Goal: Information Seeking & Learning: Learn about a topic

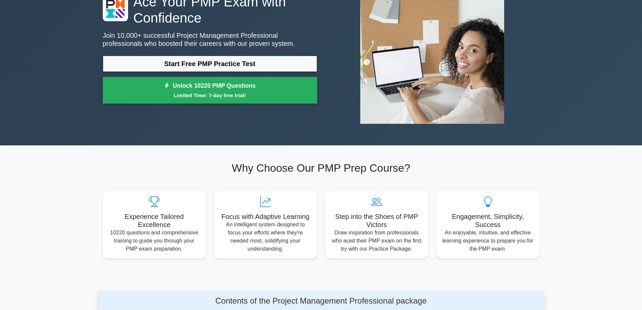
scroll to position [67, 0]
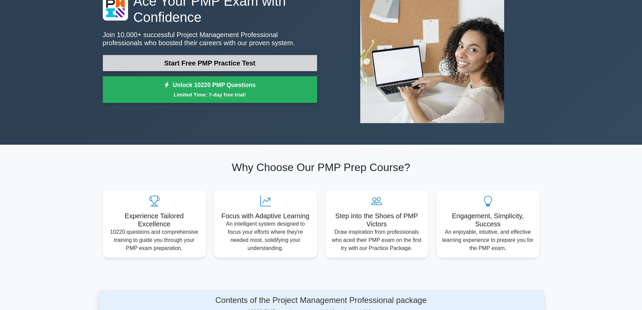
click at [199, 68] on link "Start Free PMP Practice Test" at bounding box center [210, 63] width 214 height 16
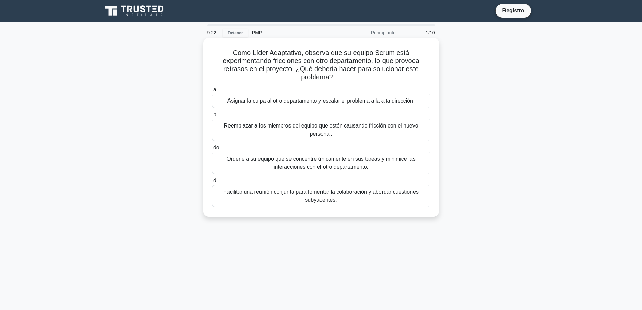
click at [344, 209] on div "Como Líder Adaptativo, observa que su equipo Scrum está experimentando friccion…" at bounding box center [321, 126] width 230 height 173
click at [331, 195] on font "Facilitar una reunión conjunta para fomentar la colaboración y abordar cuestion…" at bounding box center [320, 196] width 195 height 14
click at [212, 183] on input "d. Facilitar una reunión conjunta para fomentar la colaboración y abordar cuest…" at bounding box center [212, 181] width 0 height 4
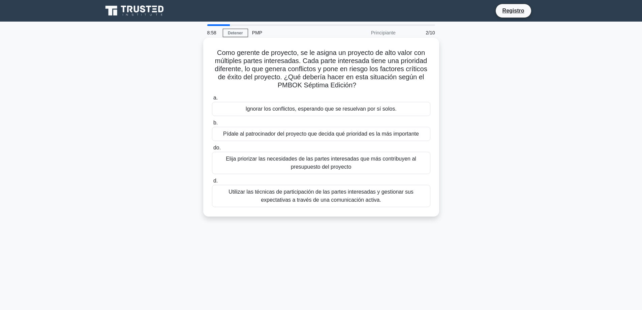
click at [297, 195] on font "Utilizar las técnicas de participación de las partes interesadas y gestionar su…" at bounding box center [320, 196] width 185 height 14
click at [212, 183] on input "d. Utilizar las técnicas de participación de las partes interesadas y gestionar…" at bounding box center [212, 181] width 0 height 4
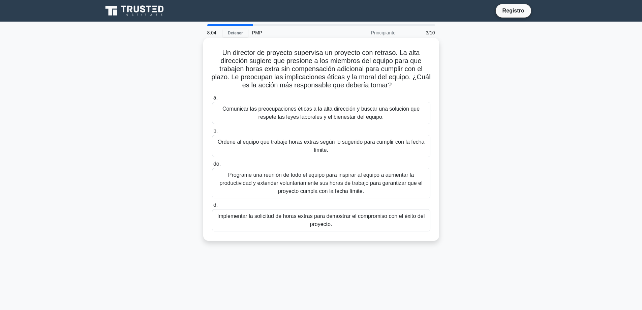
click at [316, 117] on font "Comunicar las preocupaciones éticas a la alta dirección y buscar una solución q…" at bounding box center [320, 113] width 197 height 14
click at [212, 100] on input "a. Comunicar las preocupaciones éticas a la alta dirección y buscar una solució…" at bounding box center [212, 98] width 0 height 4
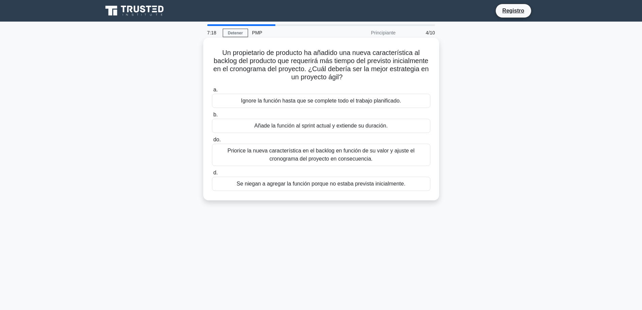
click at [302, 155] on font "Priorice la nueva característica en el backlog en función de su valor y ajuste …" at bounding box center [321, 155] width 212 height 16
click at [212, 142] on input "do. Priorice la nueva característica en el backlog en función de su valor y aju…" at bounding box center [212, 139] width 0 height 4
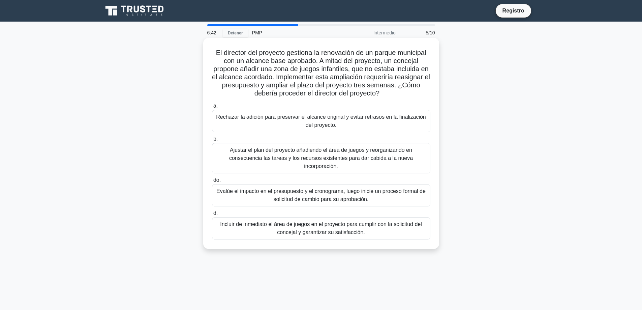
click at [308, 197] on font "Evalúe el impacto en el presupuesto y el cronograma, luego inicie un proceso fo…" at bounding box center [320, 195] width 209 height 14
click at [212, 182] on input "do. Evalúe el impacto en el presupuesto y el cronograma, luego inicie un proces…" at bounding box center [212, 180] width 0 height 4
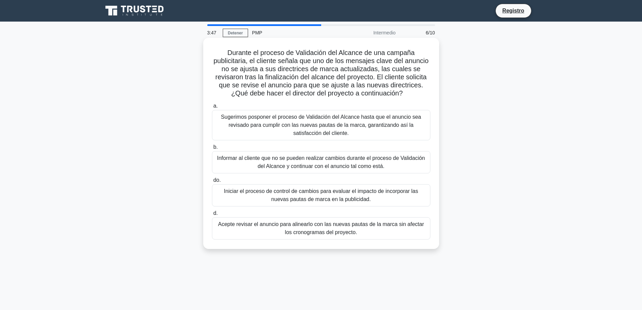
click at [314, 205] on div "Iniciar el proceso de control de cambios para evaluar el impacto de incorporar …" at bounding box center [321, 195] width 218 height 22
click at [212, 182] on input "do. Iniciar el proceso de control de cambios para evaluar el impacto de incorpo…" at bounding box center [212, 180] width 0 height 4
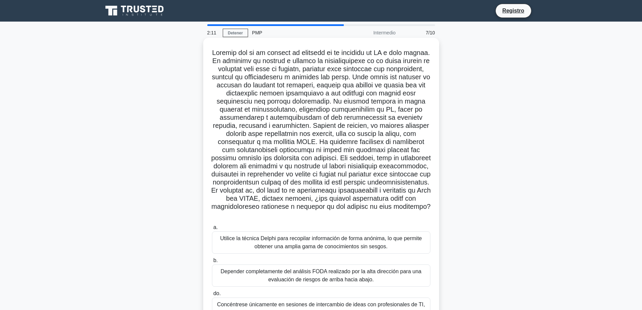
scroll to position [65, 0]
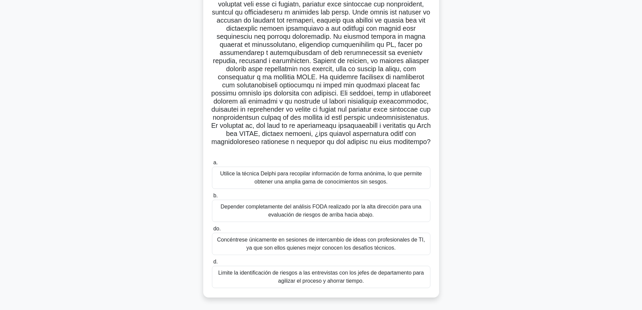
click at [364, 181] on font "Utilice la técnica Delphi para recopilar información de forma anónima, lo que p…" at bounding box center [321, 177] width 202 height 14
click at [212, 165] on input "a. Utilice la técnica Delphi para recopilar información de forma anónima, lo qu…" at bounding box center [212, 162] width 0 height 4
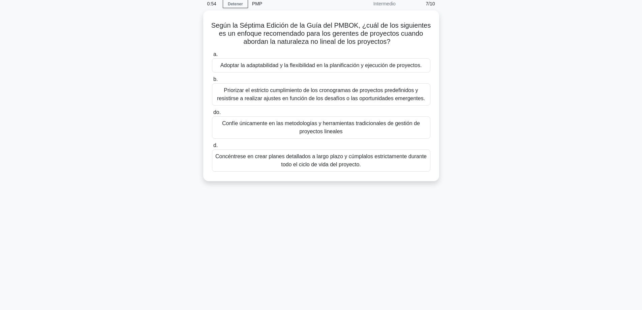
scroll to position [0, 0]
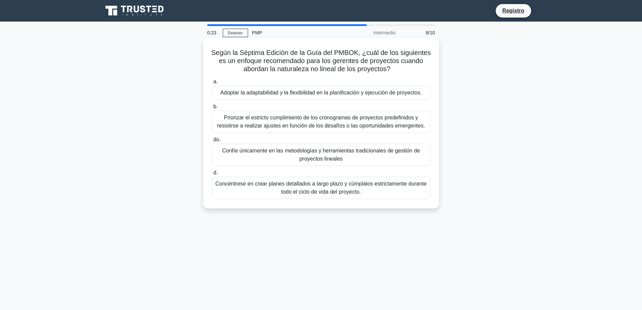
click at [294, 91] on font "Adoptar la adaptabilidad y la flexibilidad en la planificación y ejecución de p…" at bounding box center [320, 93] width 201 height 6
click at [212, 84] on input "a. Adoptar la adaptabilidad y la flexibilidad en la planificación y ejecución d…" at bounding box center [212, 81] width 0 height 4
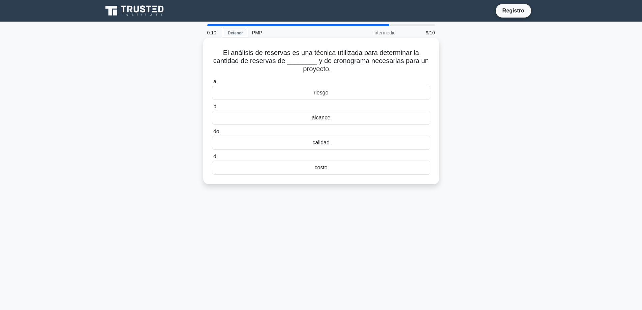
click at [317, 169] on font "costo" at bounding box center [320, 167] width 13 height 6
click at [212, 159] on input "d. costo" at bounding box center [212, 156] width 0 height 4
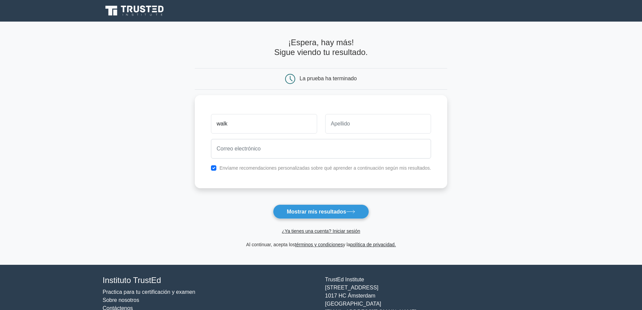
type input "walk"
type input "[PERSON_NAME]"
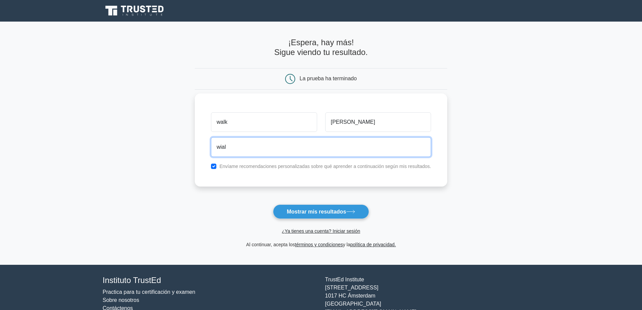
type input "[EMAIL_ADDRESS][DOMAIN_NAME]"
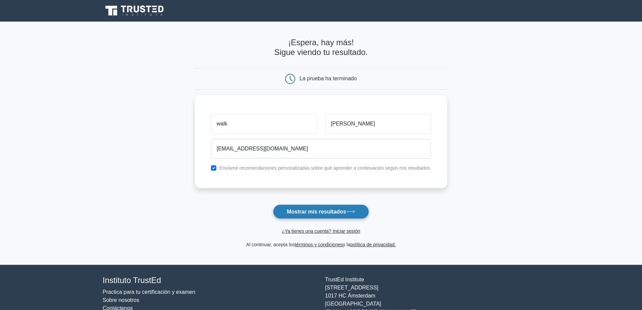
click at [334, 212] on font "Mostrar mis resultados" at bounding box center [316, 211] width 59 height 6
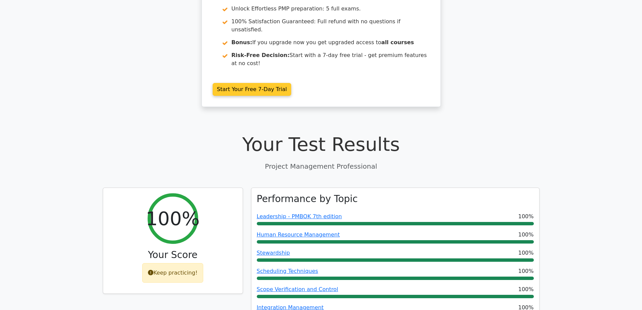
scroll to position [168, 0]
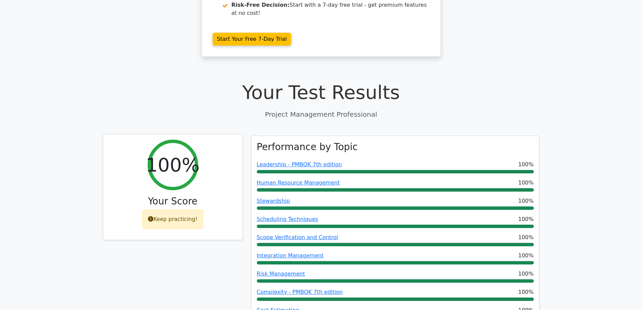
click at [188, 209] on div "Keep practicing!" at bounding box center [172, 219] width 61 height 20
click at [183, 195] on h3 "Your Score" at bounding box center [172, 200] width 129 height 11
click at [176, 153] on h2 "100%" at bounding box center [173, 164] width 54 height 23
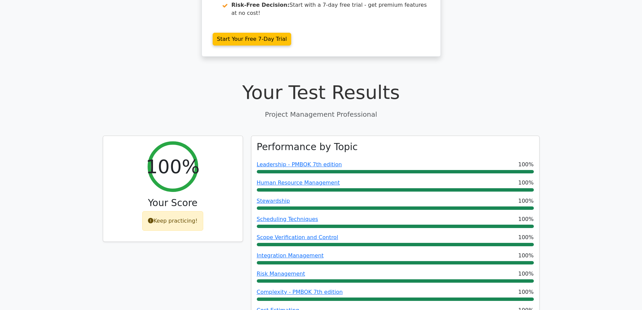
click at [312, 81] on h1 "Your Test Results" at bounding box center [321, 92] width 437 height 23
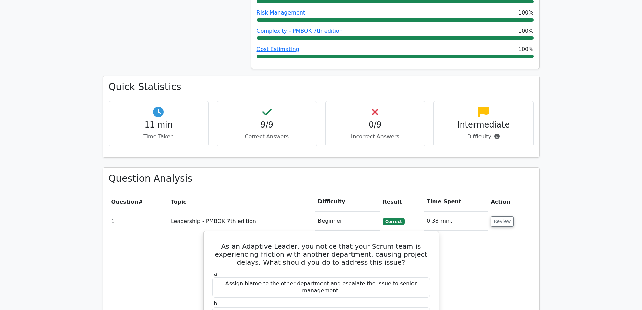
scroll to position [438, 0]
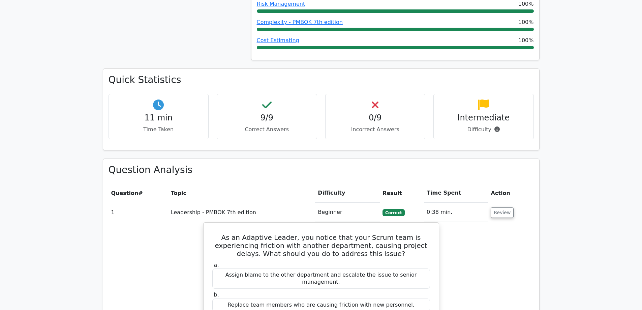
drag, startPoint x: 641, startPoint y: 115, endPoint x: 642, endPoint y: 123, distance: 7.5
click at [641, 123] on html "Go Premium Walk" at bounding box center [321, 311] width 642 height 1498
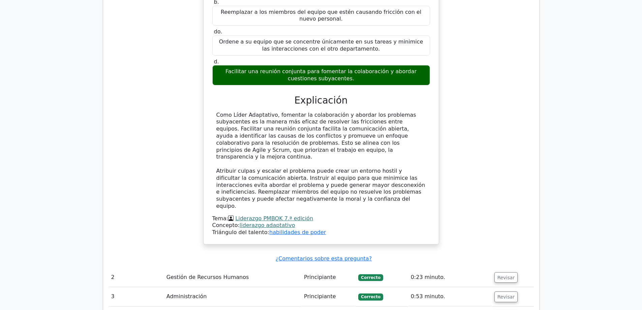
scroll to position [765, 0]
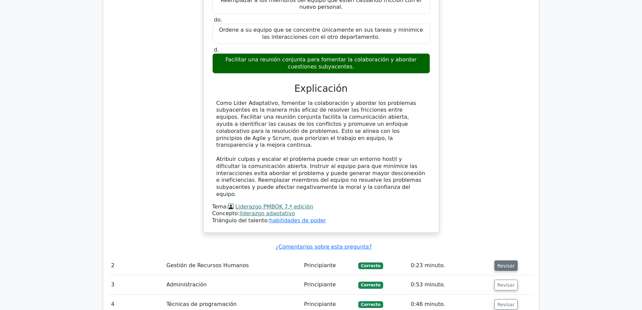
click at [501, 262] on font "Revisar" at bounding box center [506, 264] width 18 height 5
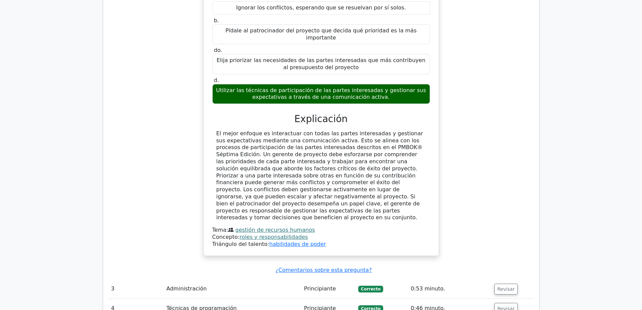
scroll to position [1102, 0]
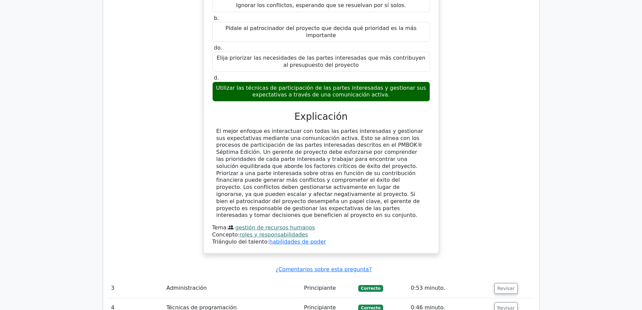
drag, startPoint x: 218, startPoint y: 70, endPoint x: 288, endPoint y: 147, distance: 104.7
click at [290, 148] on div "El mejor enfoque es interactuar con todas las partes interesadas y gestionar su…" at bounding box center [321, 173] width 210 height 91
click at [277, 148] on div "El mejor enfoque es interactuar con todas las partes interesadas y gestionar su…" at bounding box center [321, 173] width 210 height 91
click at [279, 150] on div "El mejor enfoque es interactuar con todas las partes interesadas y gestionar su…" at bounding box center [321, 173] width 210 height 91
drag, startPoint x: 218, startPoint y: 72, endPoint x: 276, endPoint y: 148, distance: 95.1
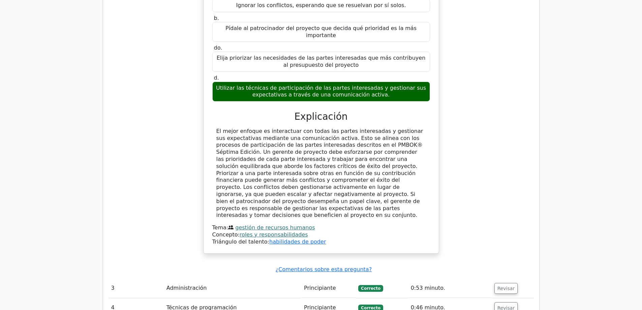
click at [276, 148] on div "El mejor enfoque es interactuar con todas las partes interesadas y gestionar su…" at bounding box center [321, 173] width 210 height 91
click at [245, 128] on font "El mejor enfoque es interactuar con todas las partes interesadas y gestionar su…" at bounding box center [319, 173] width 207 height 91
drag, startPoint x: 258, startPoint y: 71, endPoint x: 371, endPoint y: 70, distance: 112.2
click at [371, 128] on font "El mejor enfoque es interactuar con todas las partes interesadas y gestionar su…" at bounding box center [319, 173] width 207 height 91
click at [313, 128] on font "El mejor enfoque es interactuar con todas las partes interesadas y gestionar su…" at bounding box center [319, 173] width 207 height 91
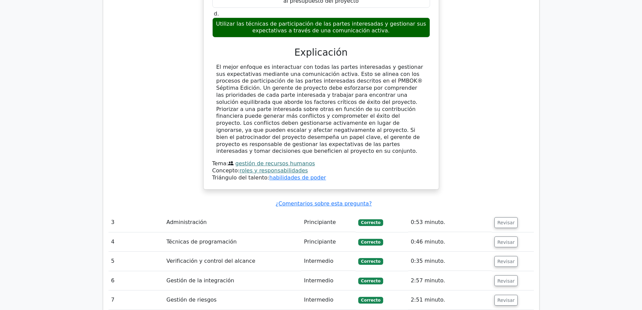
scroll to position [1169, 0]
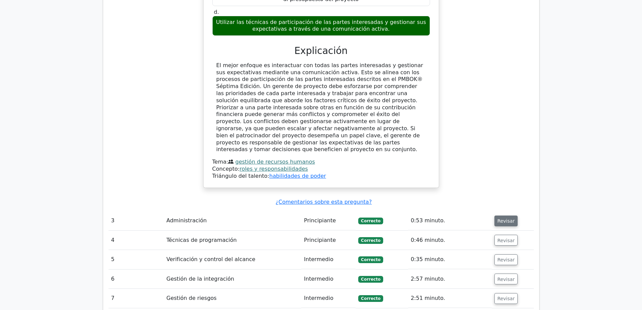
click at [499, 218] on font "Revisar" at bounding box center [506, 220] width 18 height 5
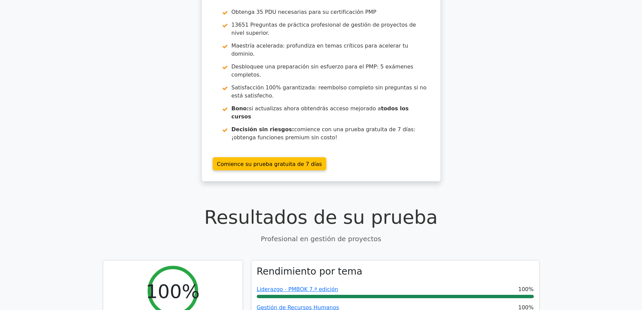
scroll to position [0, 0]
